Goal: Task Accomplishment & Management: Manage account settings

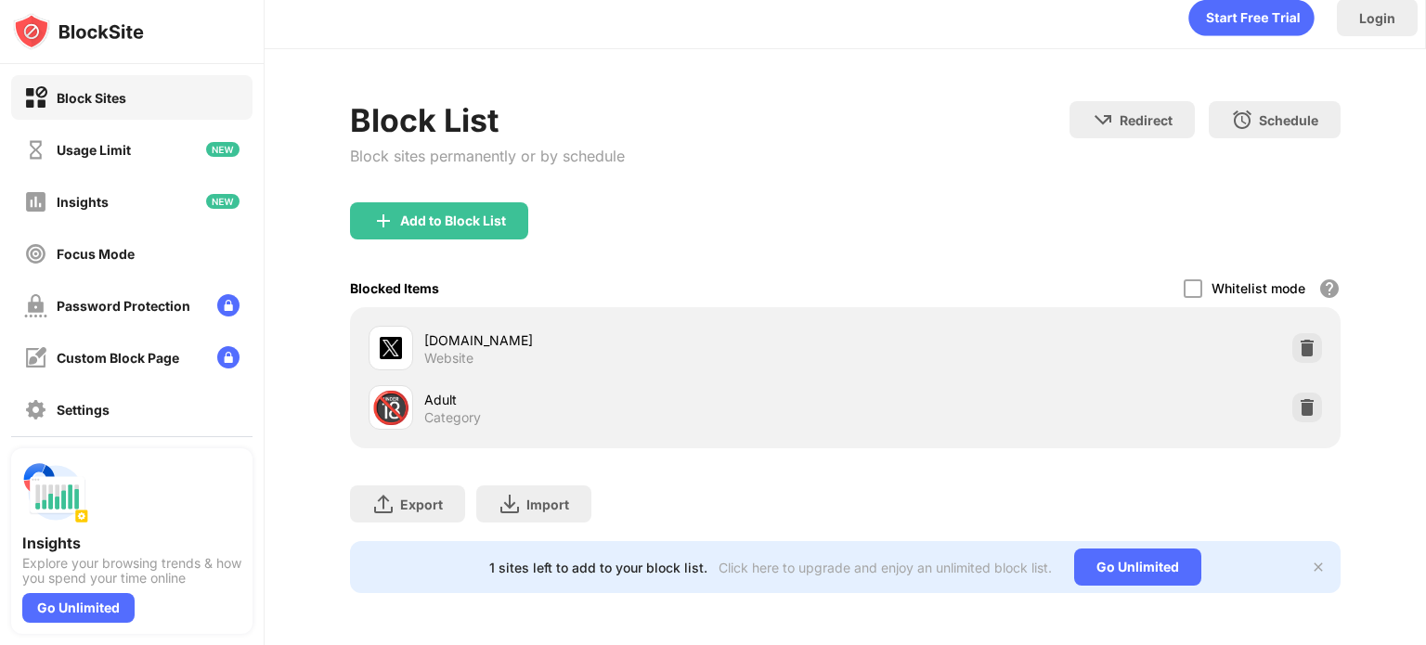
scroll to position [27, 0]
drag, startPoint x: 1290, startPoint y: 385, endPoint x: 1289, endPoint y: 370, distance: 14.9
click at [1298, 398] on img at bounding box center [1307, 407] width 19 height 19
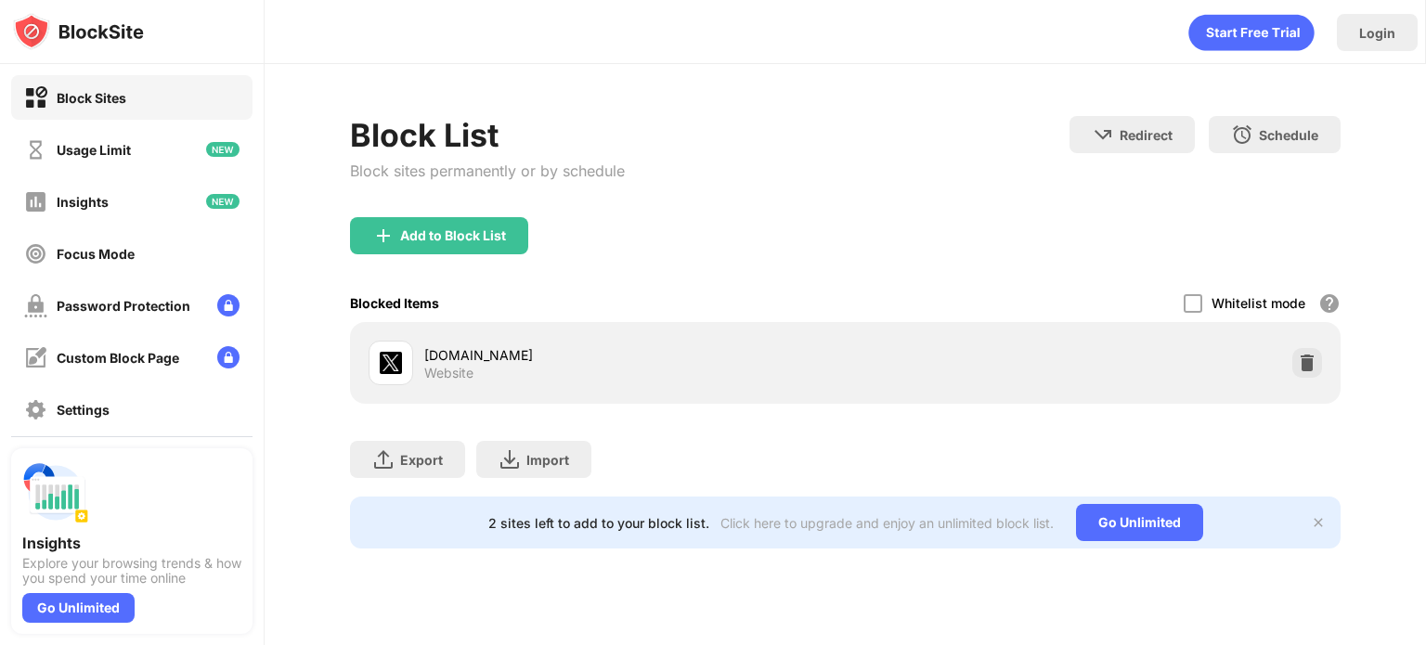
scroll to position [0, 0]
click at [1289, 349] on div "[DOMAIN_NAME] Website" at bounding box center [845, 362] width 968 height 59
click at [1308, 360] on img at bounding box center [1307, 363] width 19 height 19
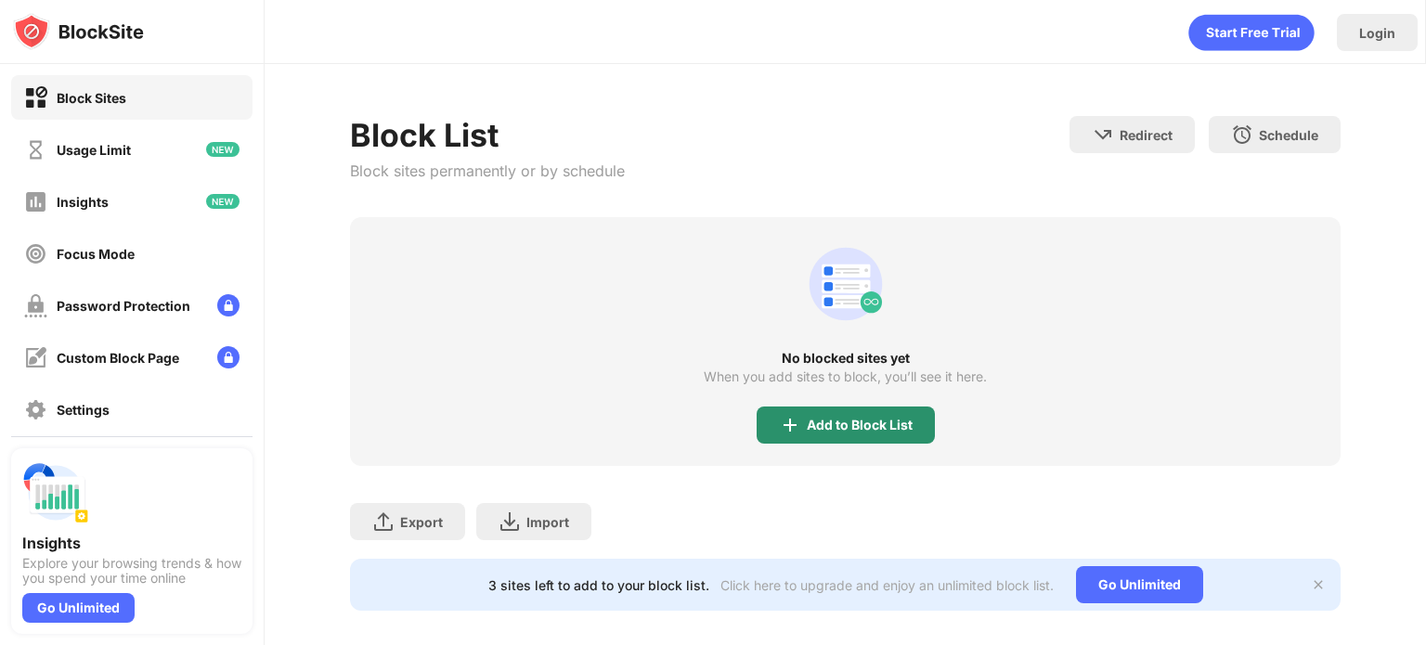
click at [807, 422] on div "Add to Block List" at bounding box center [860, 425] width 106 height 15
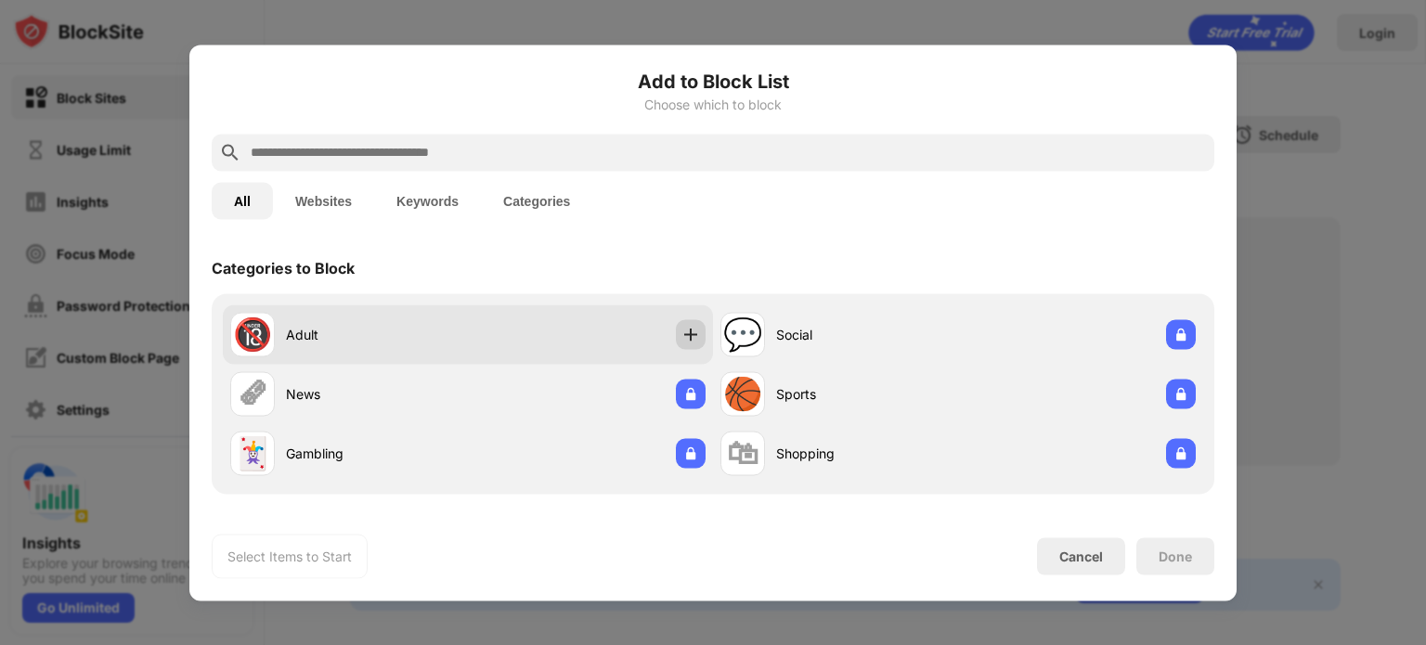
click at [686, 334] on img at bounding box center [691, 334] width 19 height 19
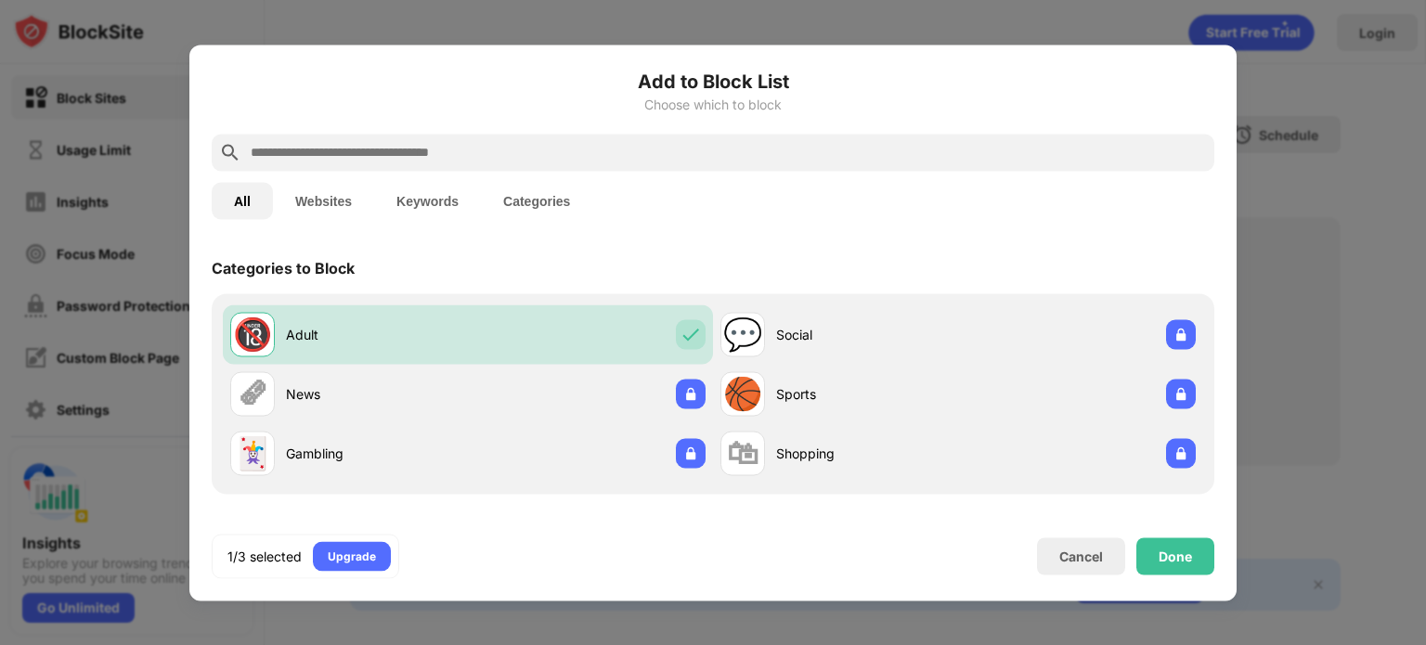
click at [368, 192] on button "Websites" at bounding box center [323, 200] width 101 height 37
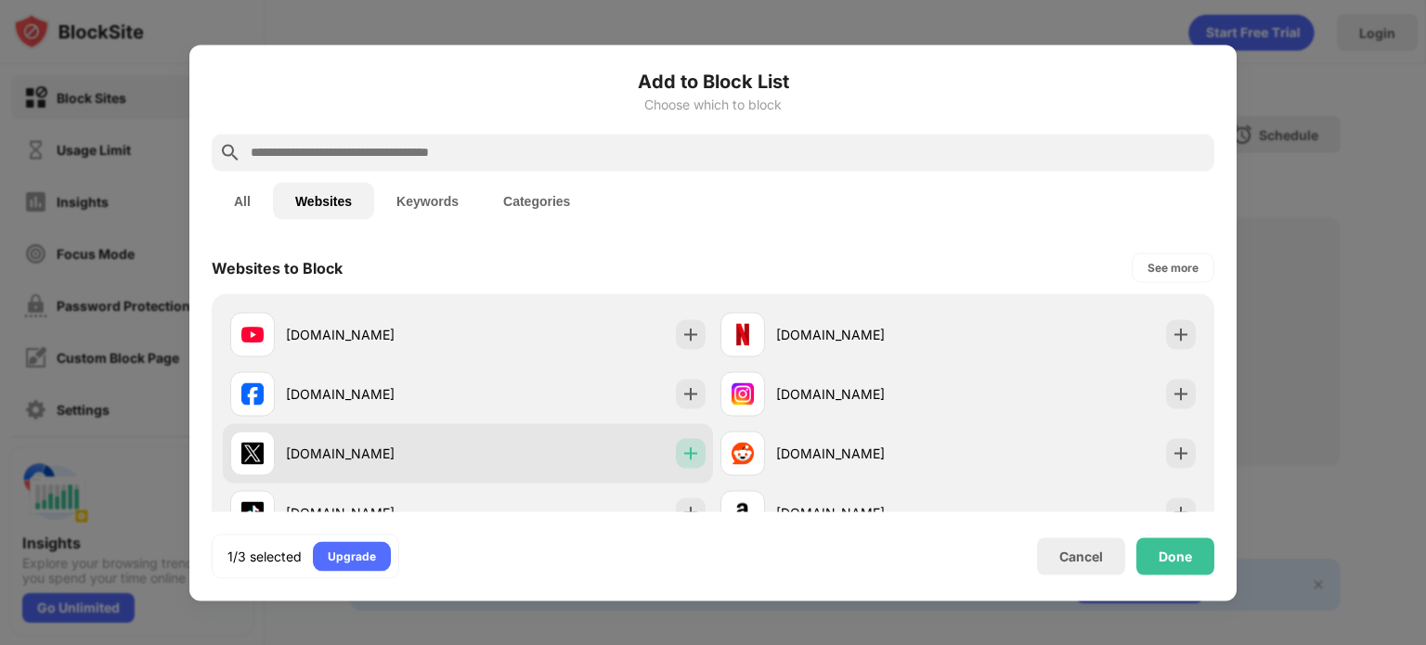
click at [682, 445] on img at bounding box center [691, 453] width 19 height 19
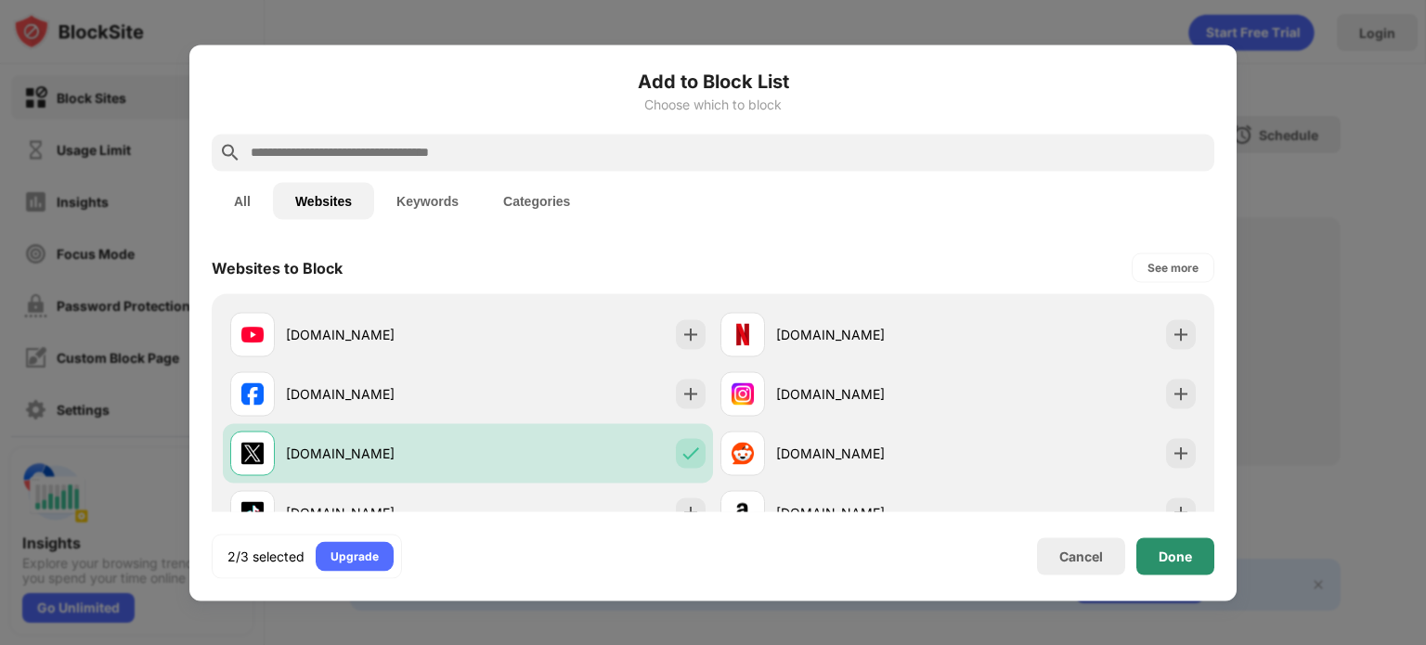
click at [1180, 545] on div "Done" at bounding box center [1176, 556] width 78 height 37
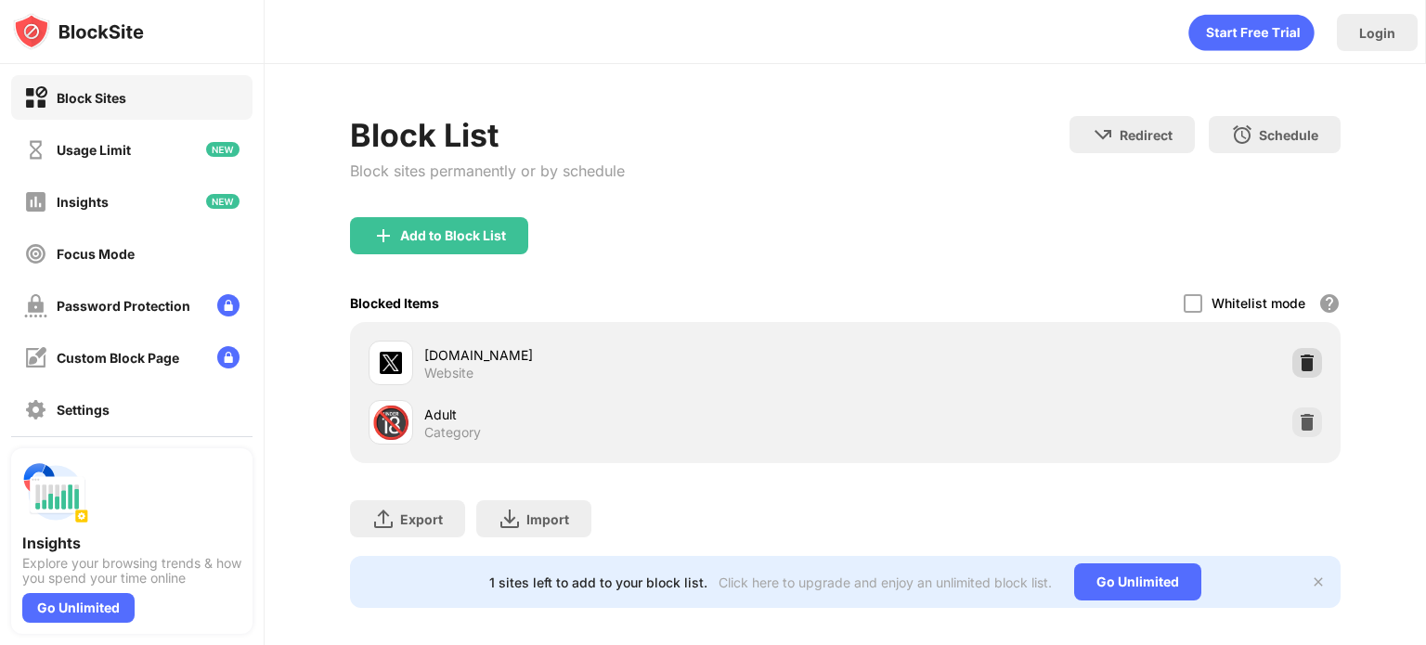
click at [1302, 365] on img at bounding box center [1307, 363] width 19 height 19
